Goal: Check status: Check status

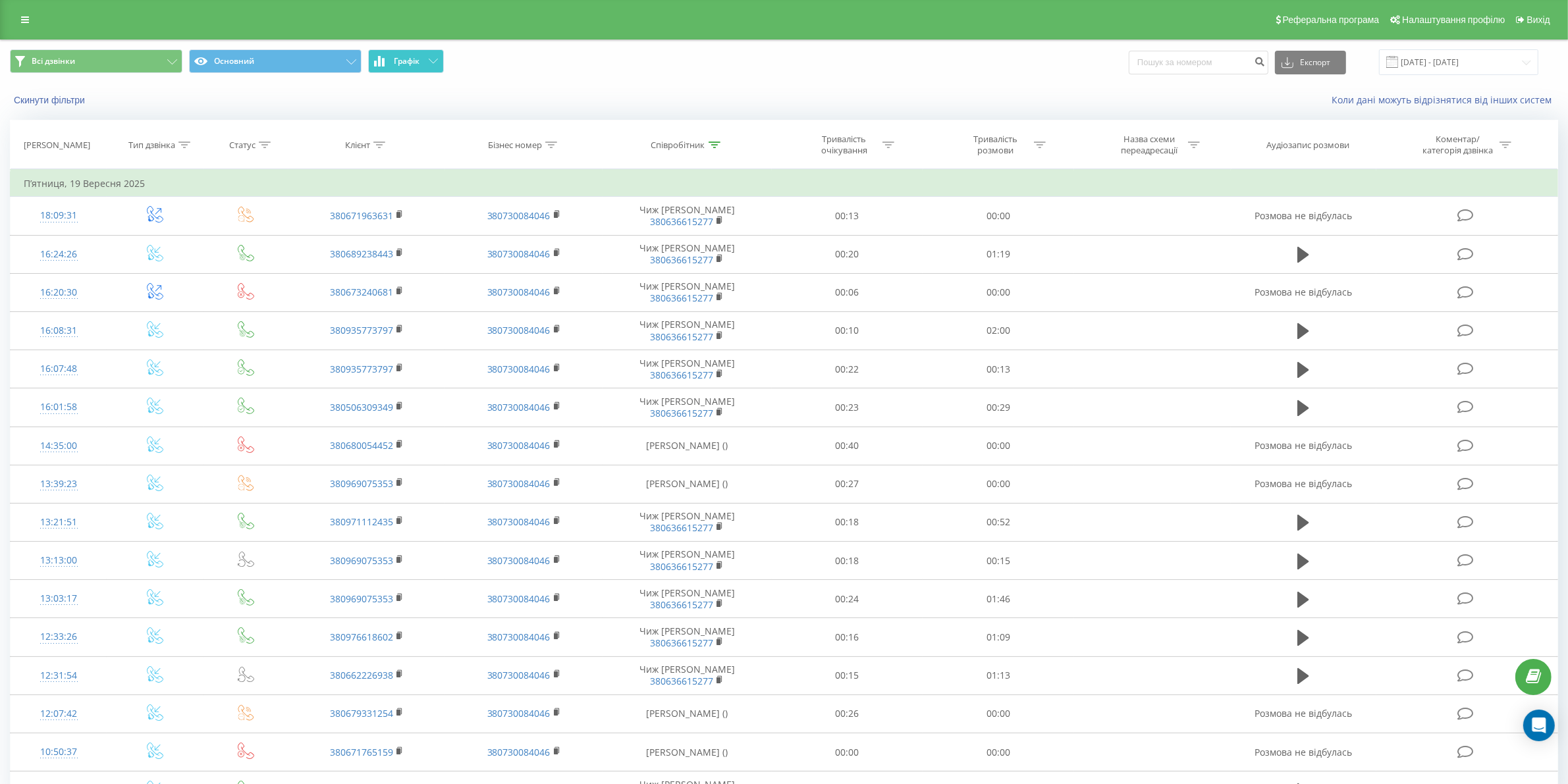
click at [401, 64] on span "Графік" at bounding box center [406, 61] width 26 height 9
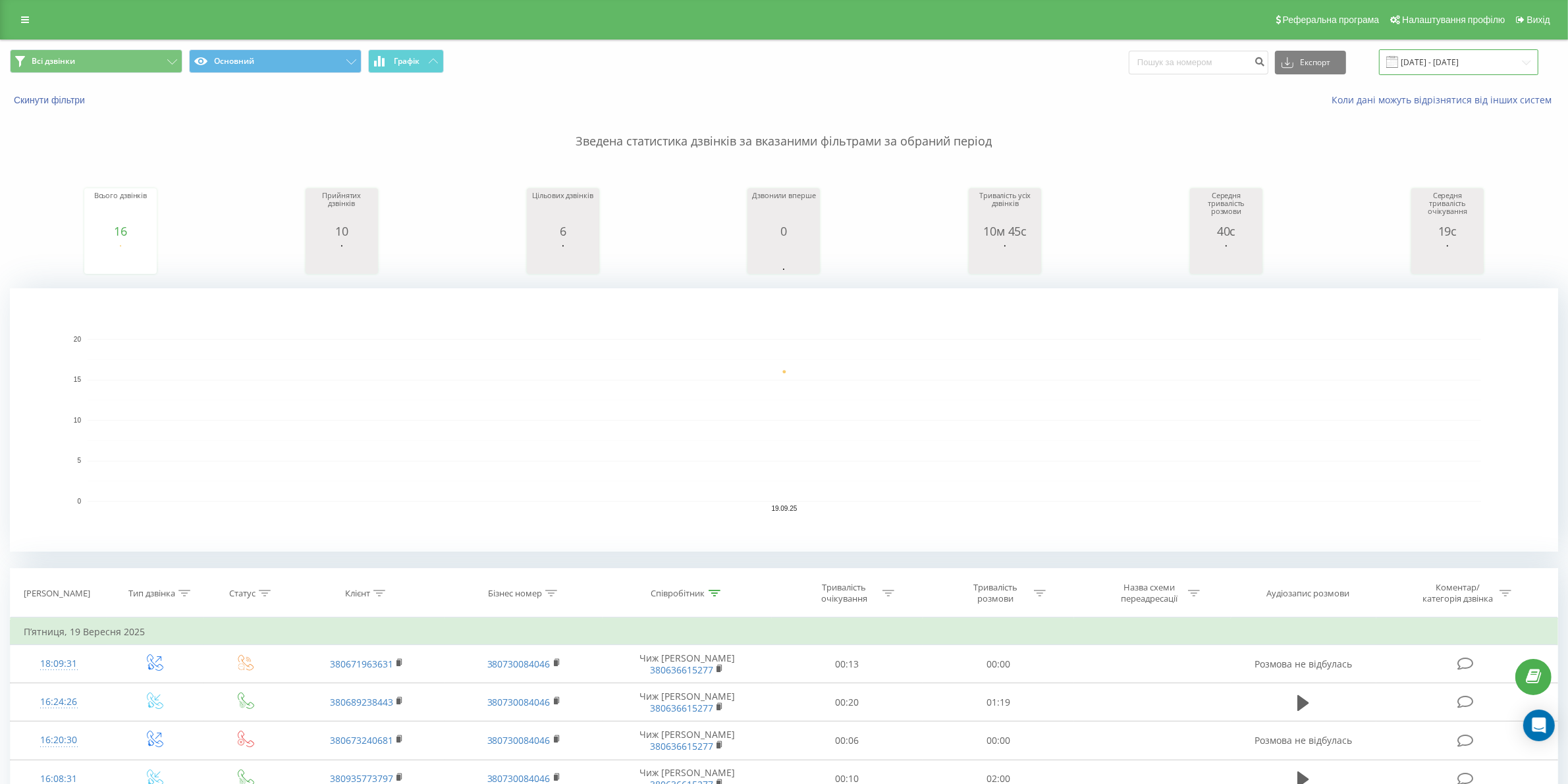
click at [1446, 68] on input "[DATE] - [DATE]" at bounding box center [1458, 61] width 160 height 26
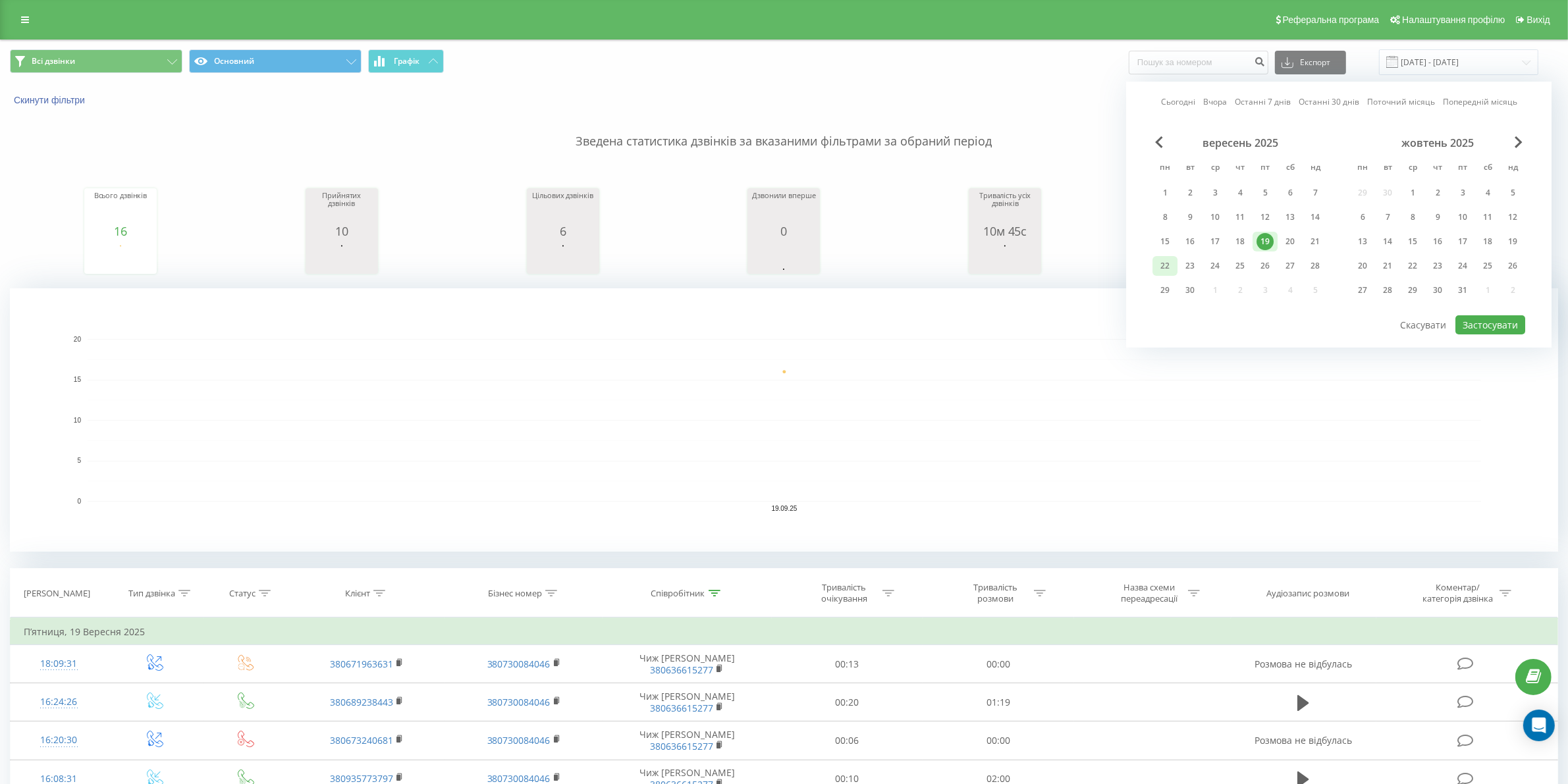
click at [1170, 264] on div "22" at bounding box center [1165, 266] width 17 height 17
click at [1481, 325] on button "Застосувати" at bounding box center [1490, 325] width 70 height 19
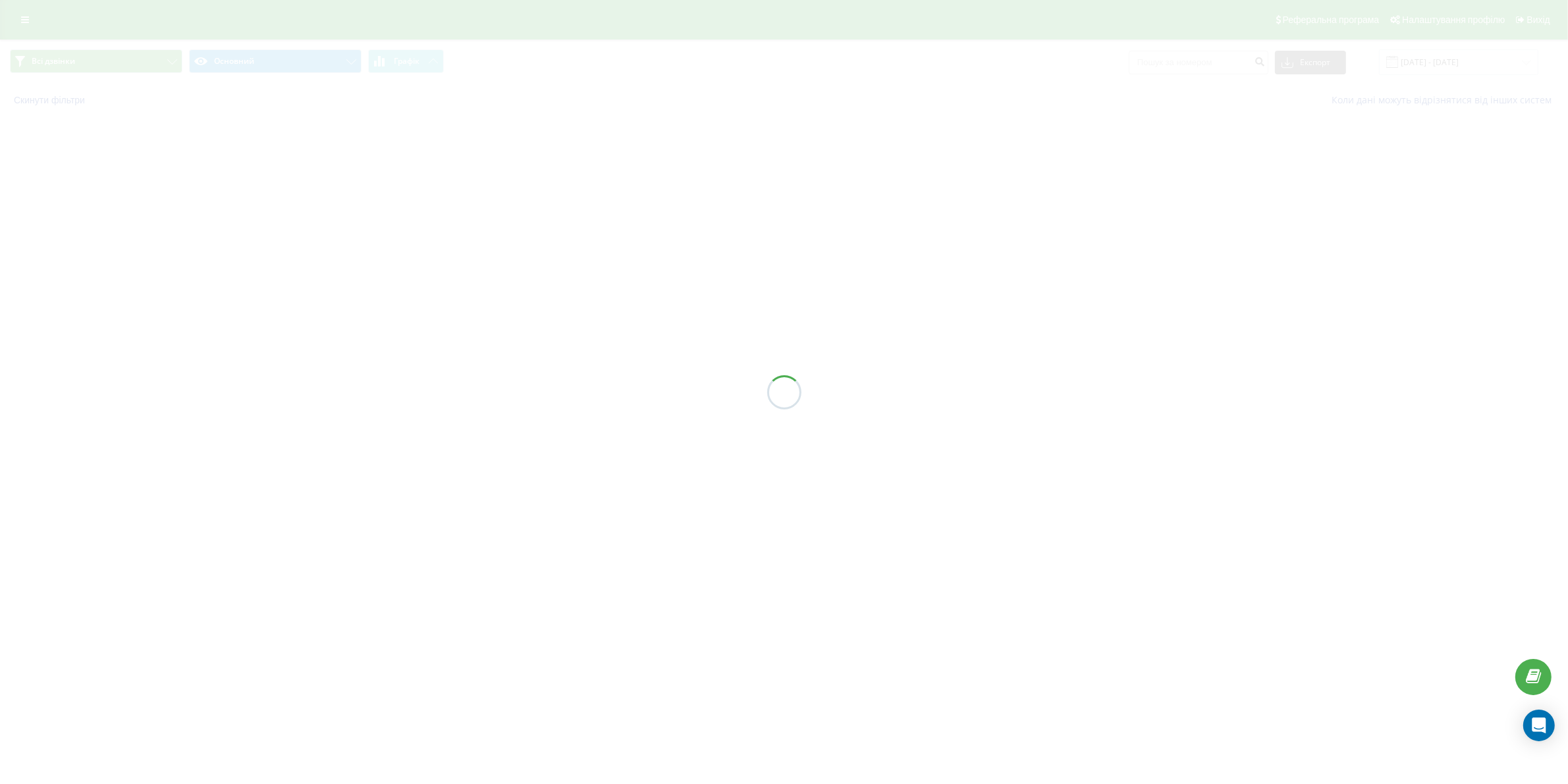
type input "[DATE] - [DATE]"
